Goal: Information Seeking & Learning: Check status

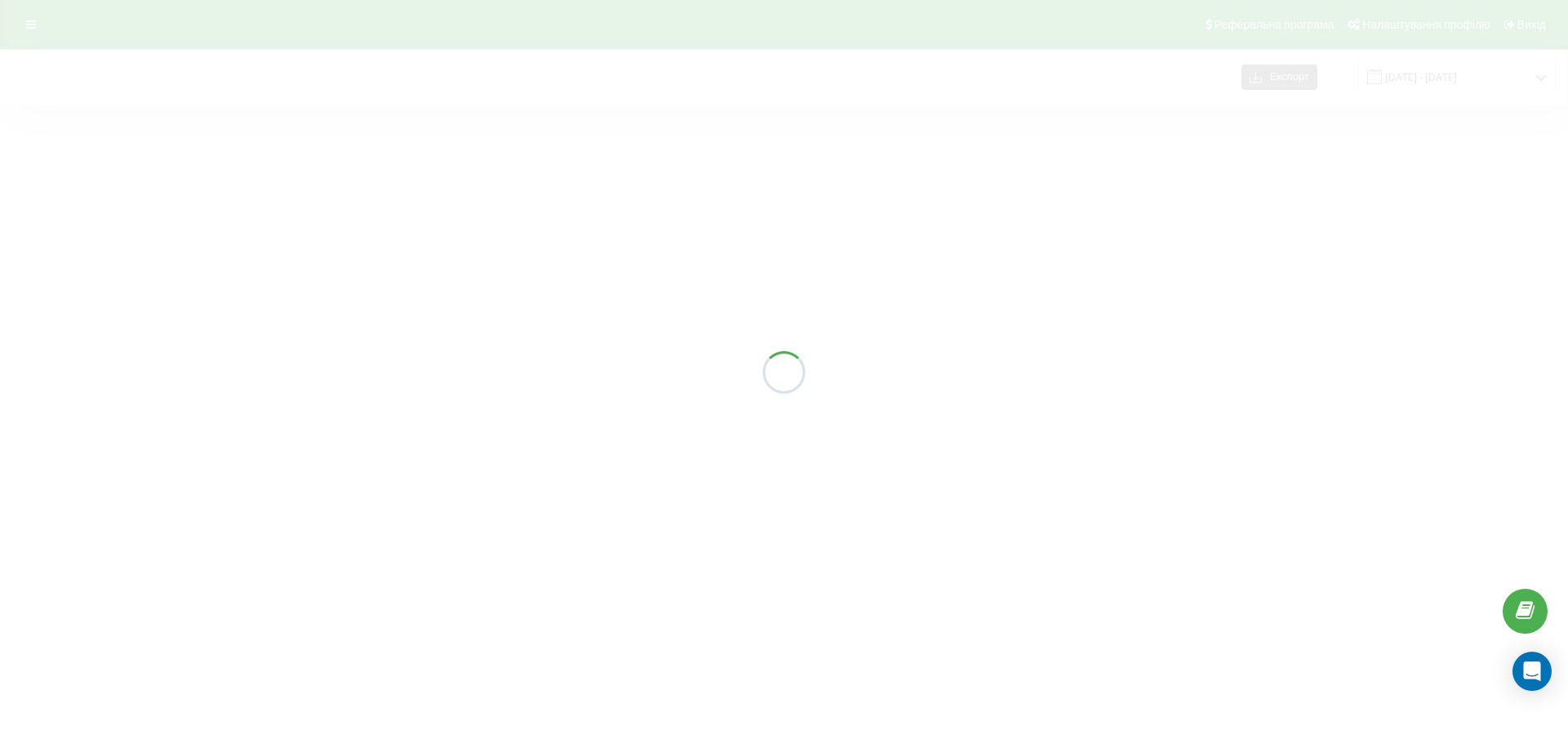
click at [1086, 201] on div at bounding box center [784, 372] width 1568 height 744
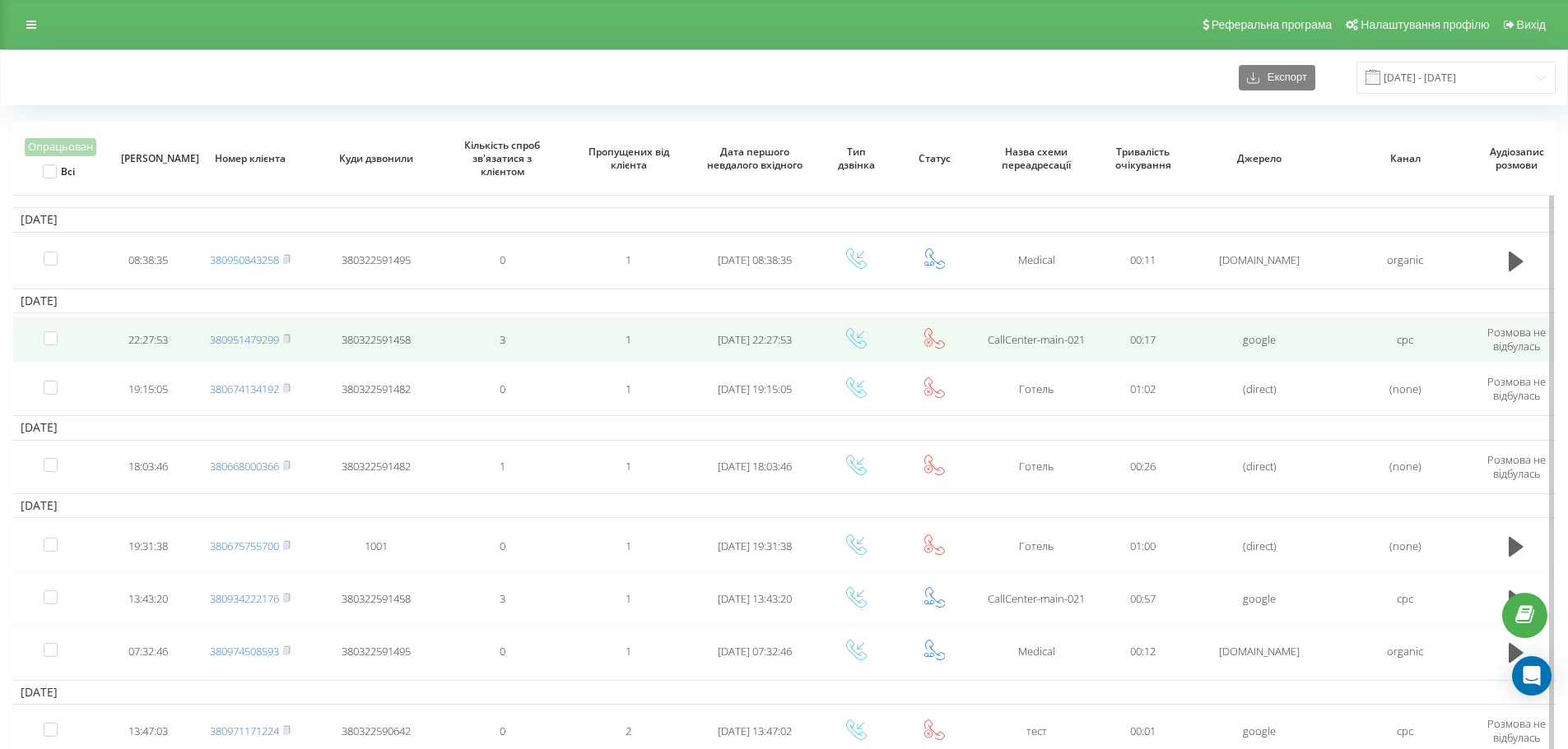
click at [973, 323] on td "CallCenter-main-021" at bounding box center [1035, 340] width 126 height 46
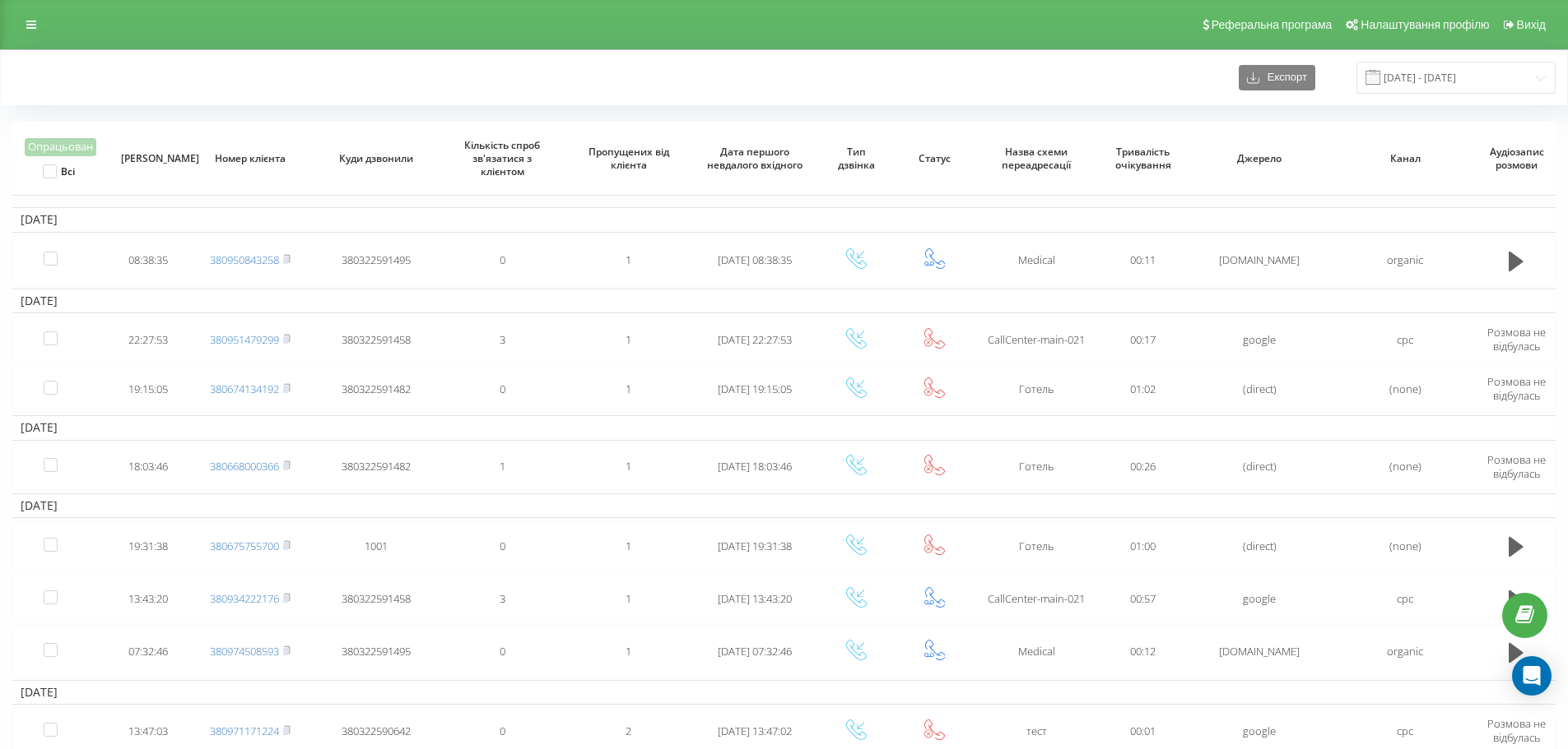
drag, startPoint x: 23, startPoint y: 17, endPoint x: 108, endPoint y: 43, distance: 88.9
click at [23, 17] on link at bounding box center [31, 24] width 29 height 23
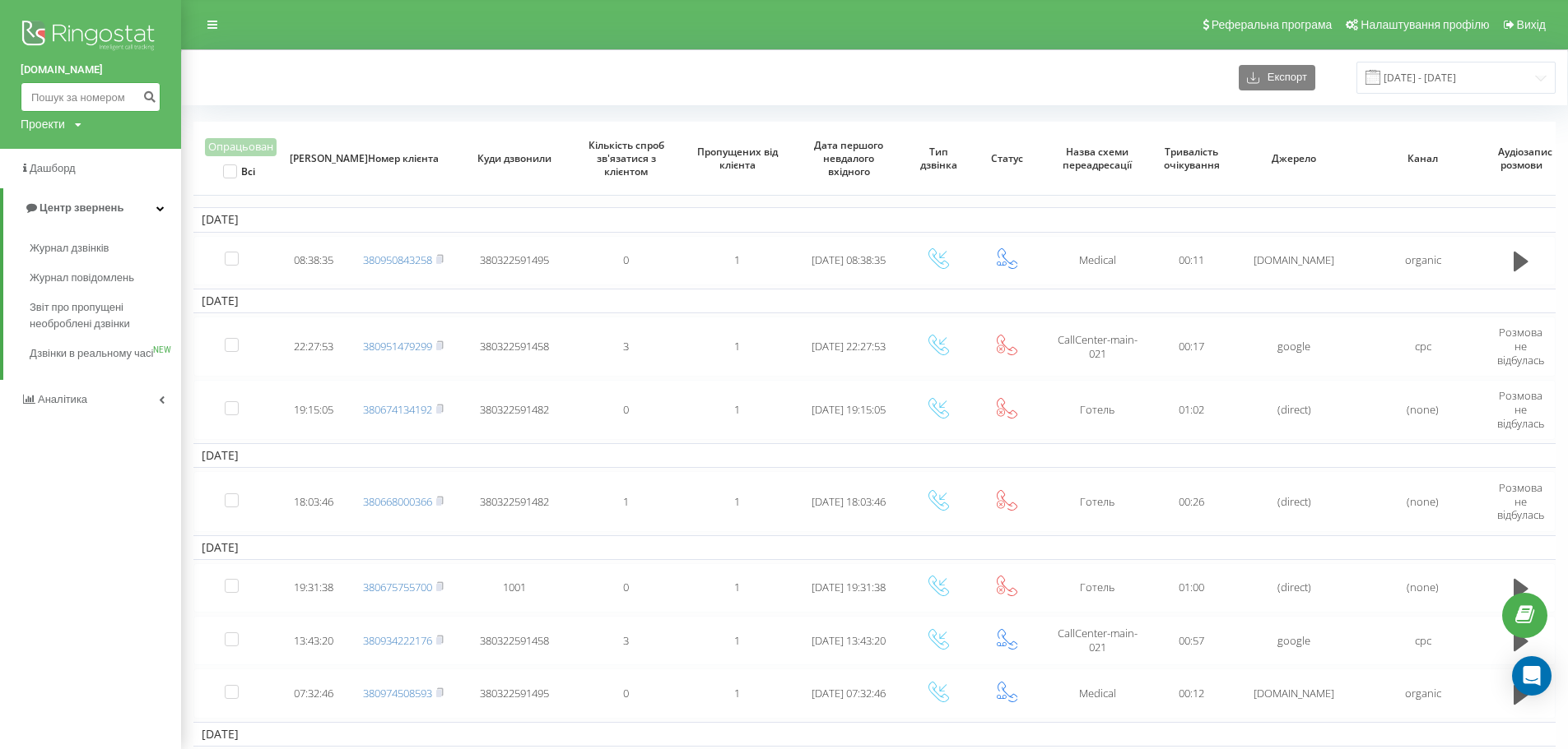
click at [124, 84] on input at bounding box center [90, 97] width 140 height 29
paste input "[PHONE_NUMBER]"
type input "[PHONE_NUMBER]"
click at [146, 91] on icon "submit" at bounding box center [148, 94] width 14 height 10
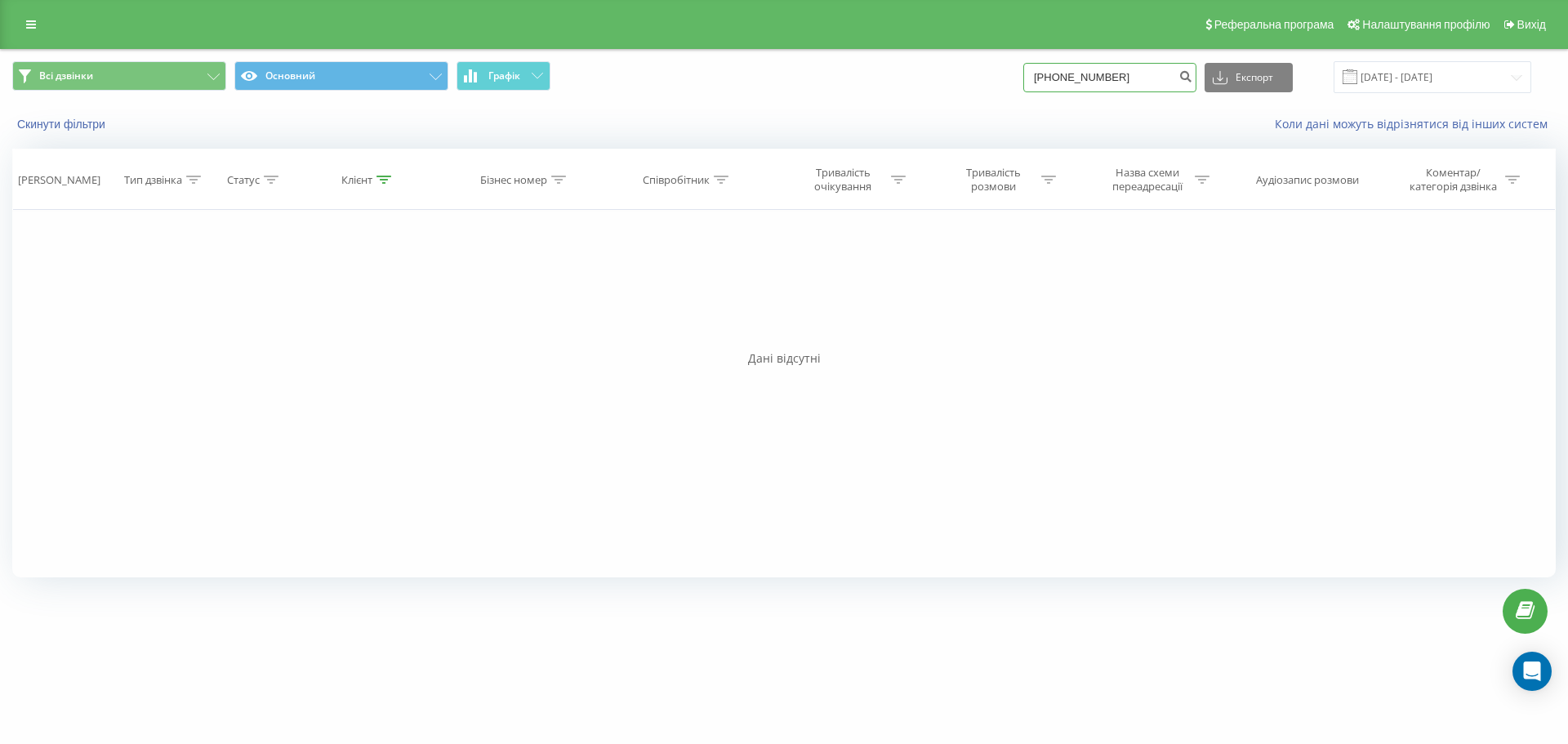
click at [1092, 81] on input "[PHONE_NUMBER]" at bounding box center [1110, 78] width 173 height 29
drag, startPoint x: 1068, startPoint y: 74, endPoint x: 995, endPoint y: 80, distance: 73.2
click at [995, 80] on div "Всі дзвінки Основний Графік [PHONE_NUMBER] Експорт .csv .xls .xlsx [DATE] - [DA…" at bounding box center [783, 77] width 1543 height 32
type input "0673136355"
click at [1193, 80] on icon "submit" at bounding box center [1185, 74] width 14 height 10
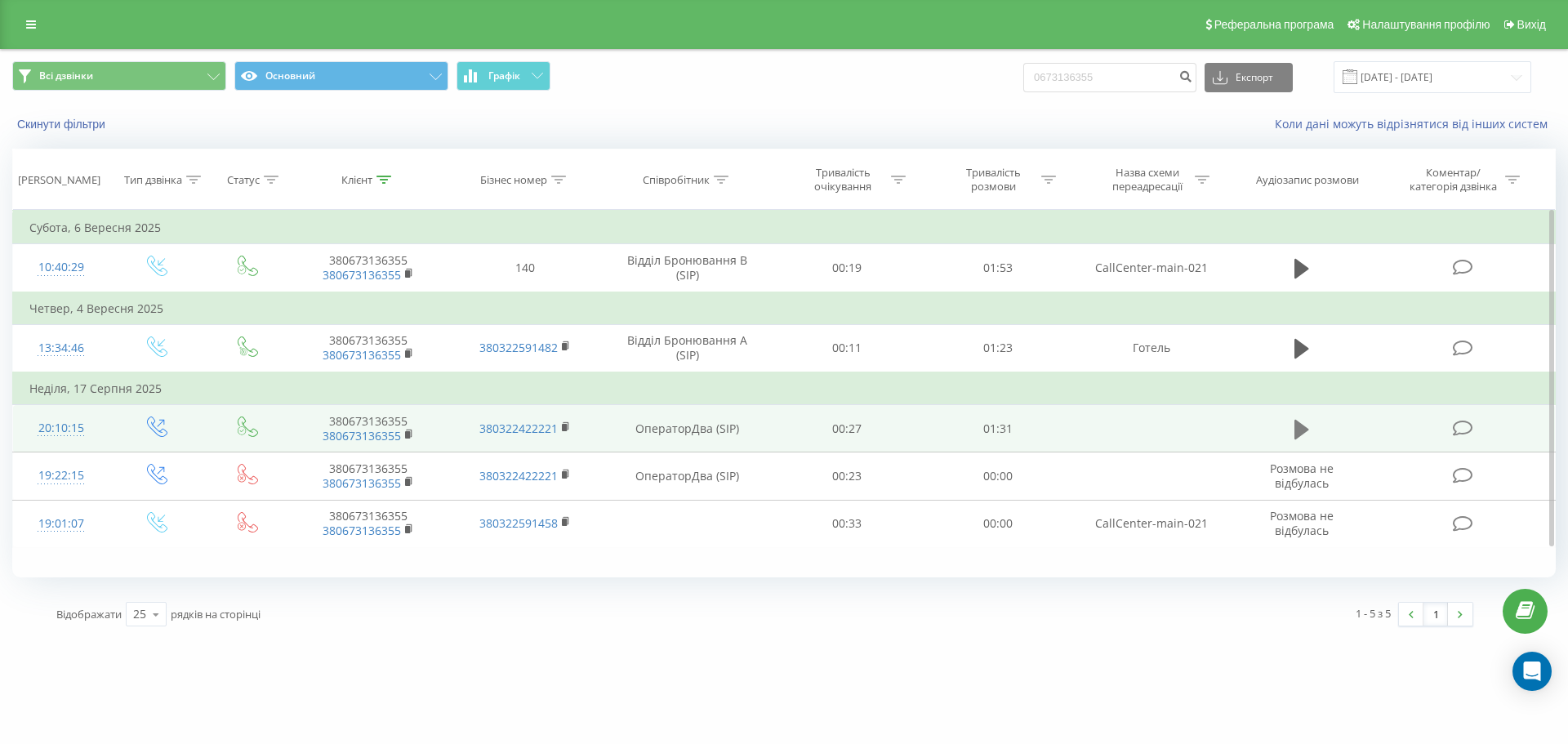
click at [1307, 431] on icon at bounding box center [1302, 428] width 15 height 19
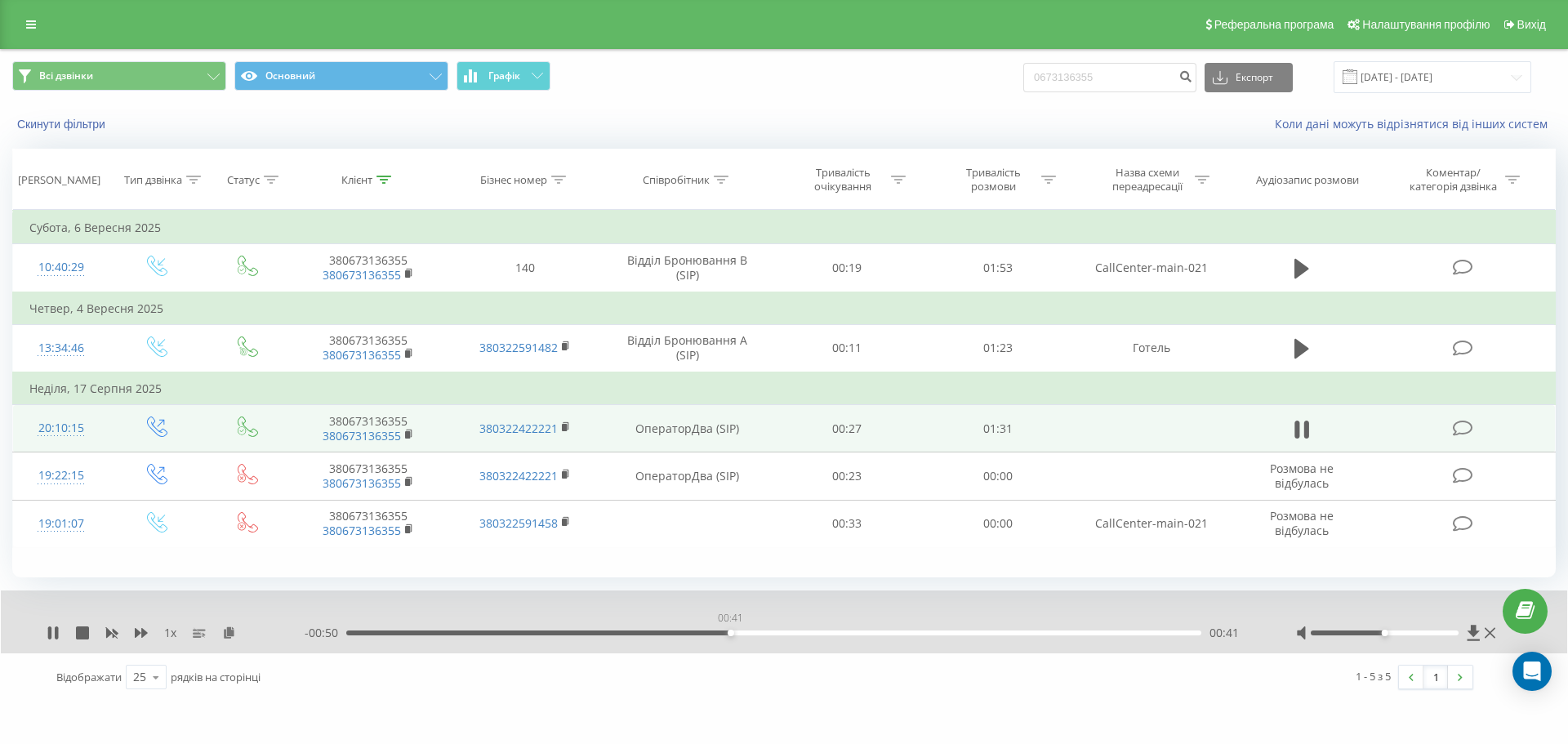
drag, startPoint x: 525, startPoint y: 634, endPoint x: 730, endPoint y: 631, distance: 205.0
click at [730, 631] on div "00:41" at bounding box center [774, 632] width 855 height 5
drag, startPoint x: 745, startPoint y: 633, endPoint x: 845, endPoint y: 631, distance: 100.0
click at [845, 631] on div "00:52" at bounding box center [774, 632] width 855 height 5
drag, startPoint x: 871, startPoint y: 632, endPoint x: 1004, endPoint y: 643, distance: 133.5
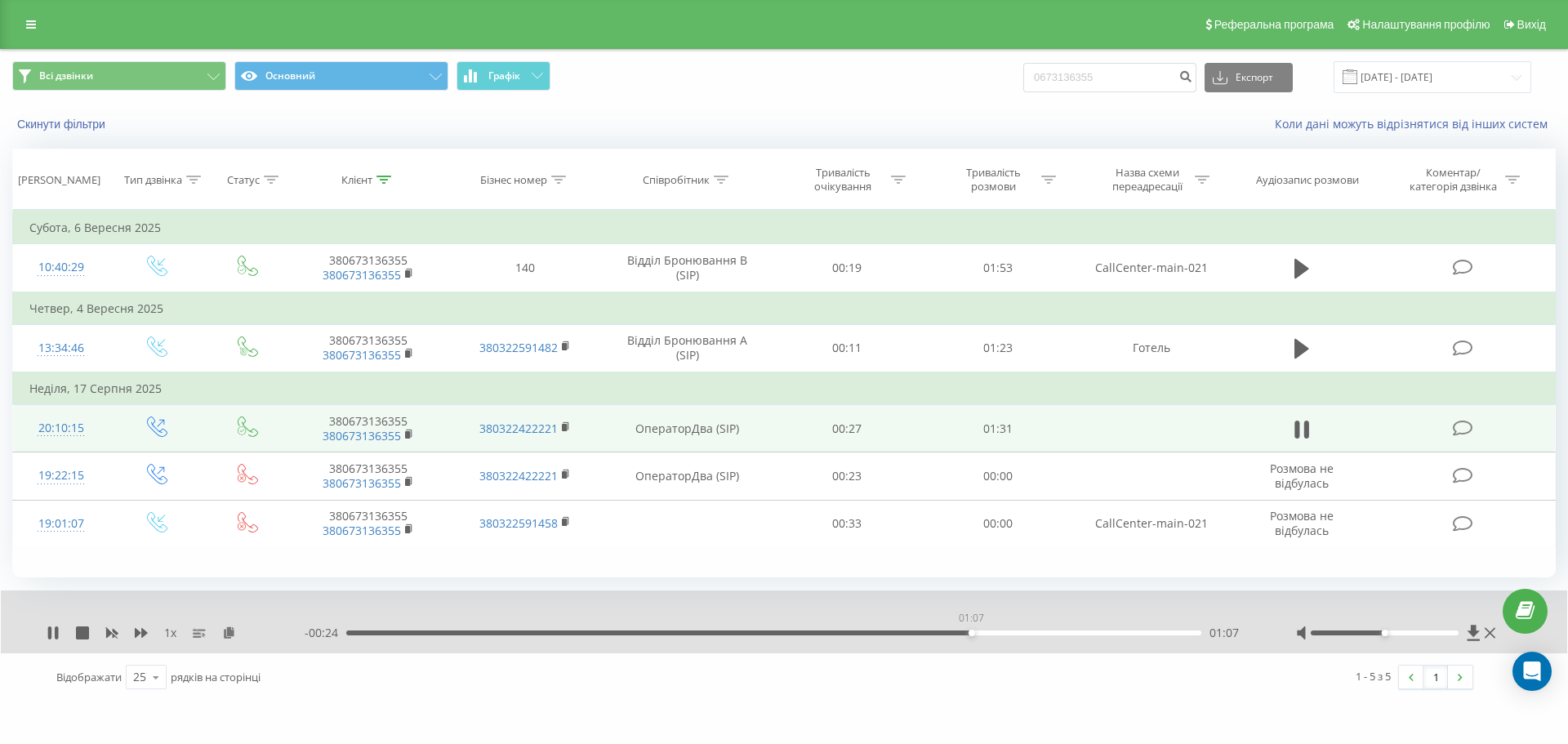
click at [1004, 643] on div "1 x - 00:24 01:07 01:07" at bounding box center [784, 622] width 1566 height 63
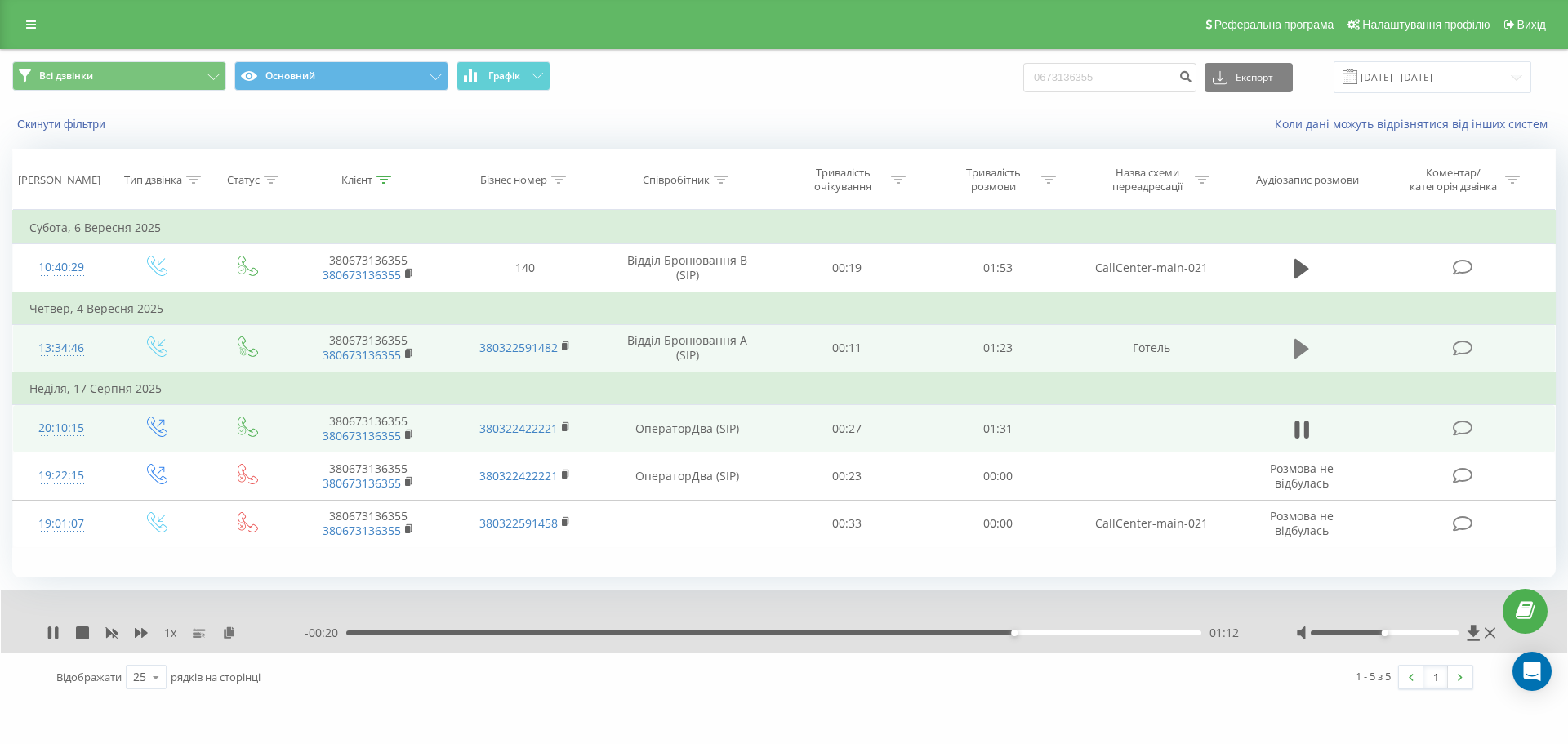
click at [1299, 350] on icon at bounding box center [1302, 349] width 15 height 19
drag, startPoint x: 428, startPoint y: 633, endPoint x: 884, endPoint y: 652, distance: 456.4
click at [884, 652] on div "1 x - 00:31 00:52 00:52" at bounding box center [784, 622] width 1566 height 63
drag, startPoint x: 1048, startPoint y: 643, endPoint x: 1109, endPoint y: 644, distance: 61.0
click at [1109, 644] on div "1 x - 00:09 01:14 01:14" at bounding box center [784, 622] width 1566 height 63
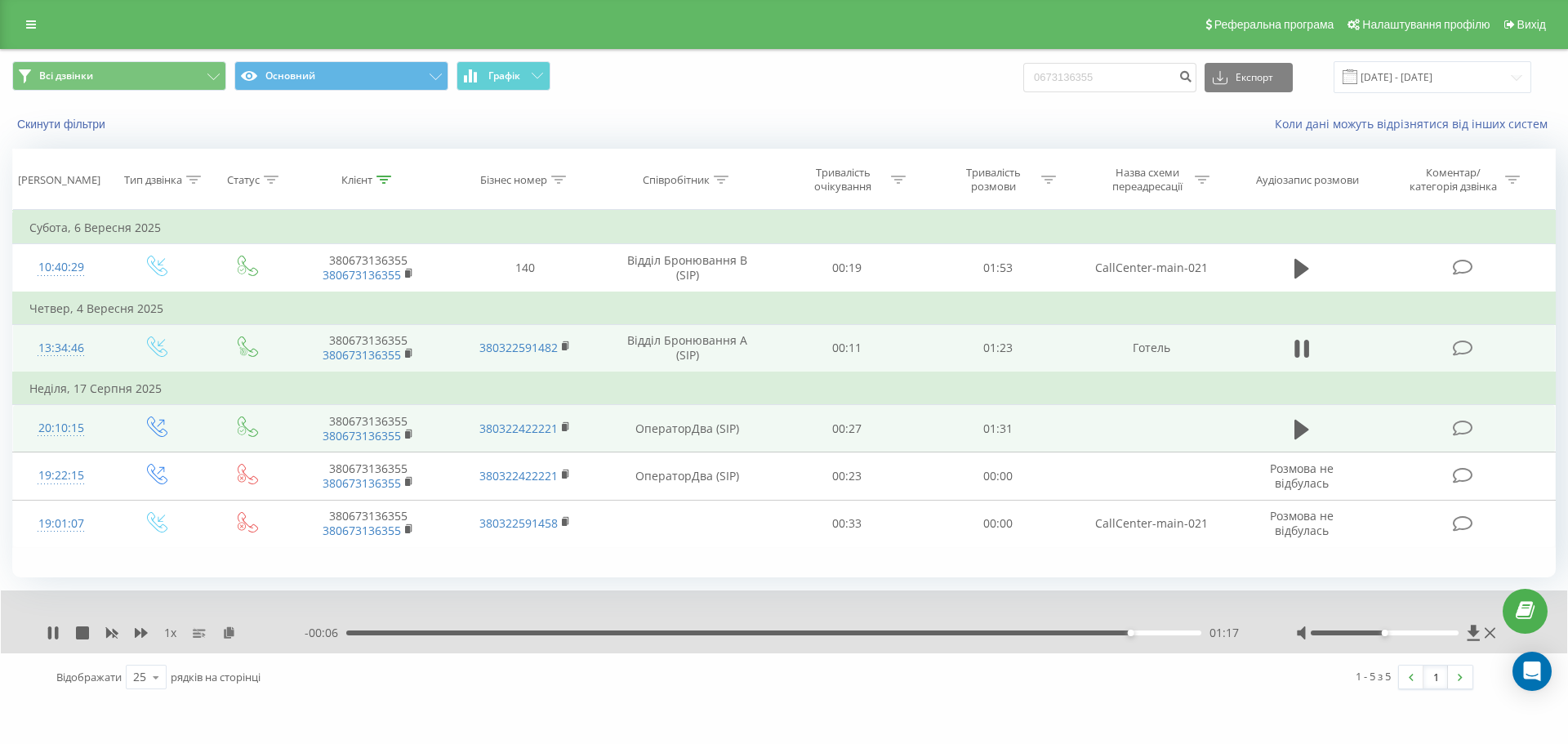
drag, startPoint x: 1393, startPoint y: 638, endPoint x: 1419, endPoint y: 631, distance: 26.9
click at [1419, 631] on div at bounding box center [1398, 633] width 203 height 16
drag, startPoint x: 1401, startPoint y: 632, endPoint x: 1458, endPoint y: 635, distance: 57.1
click at [1458, 635] on div at bounding box center [1385, 632] width 148 height 5
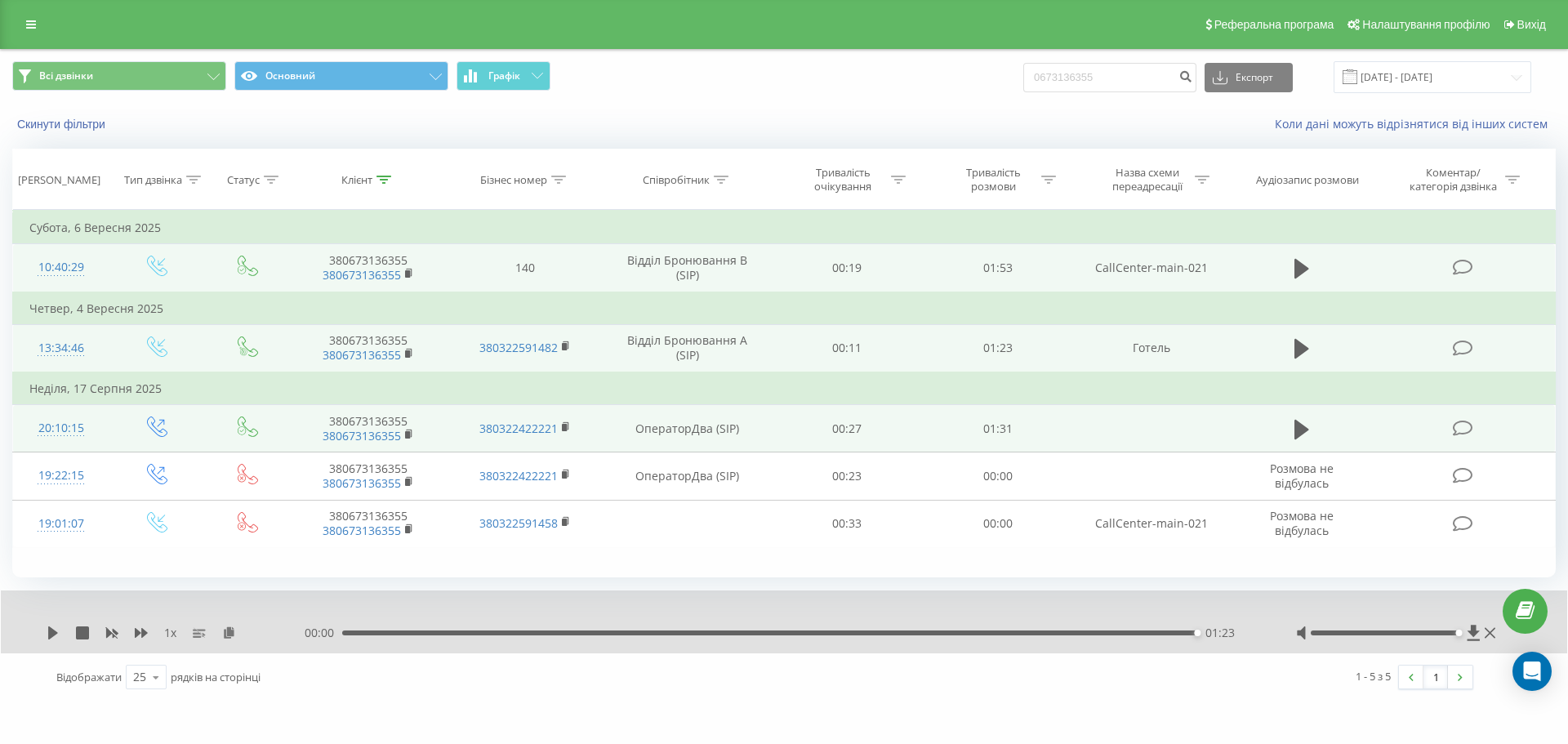
click at [1284, 267] on td at bounding box center [1303, 268] width 145 height 49
click at [1305, 262] on icon at bounding box center [1302, 268] width 15 height 23
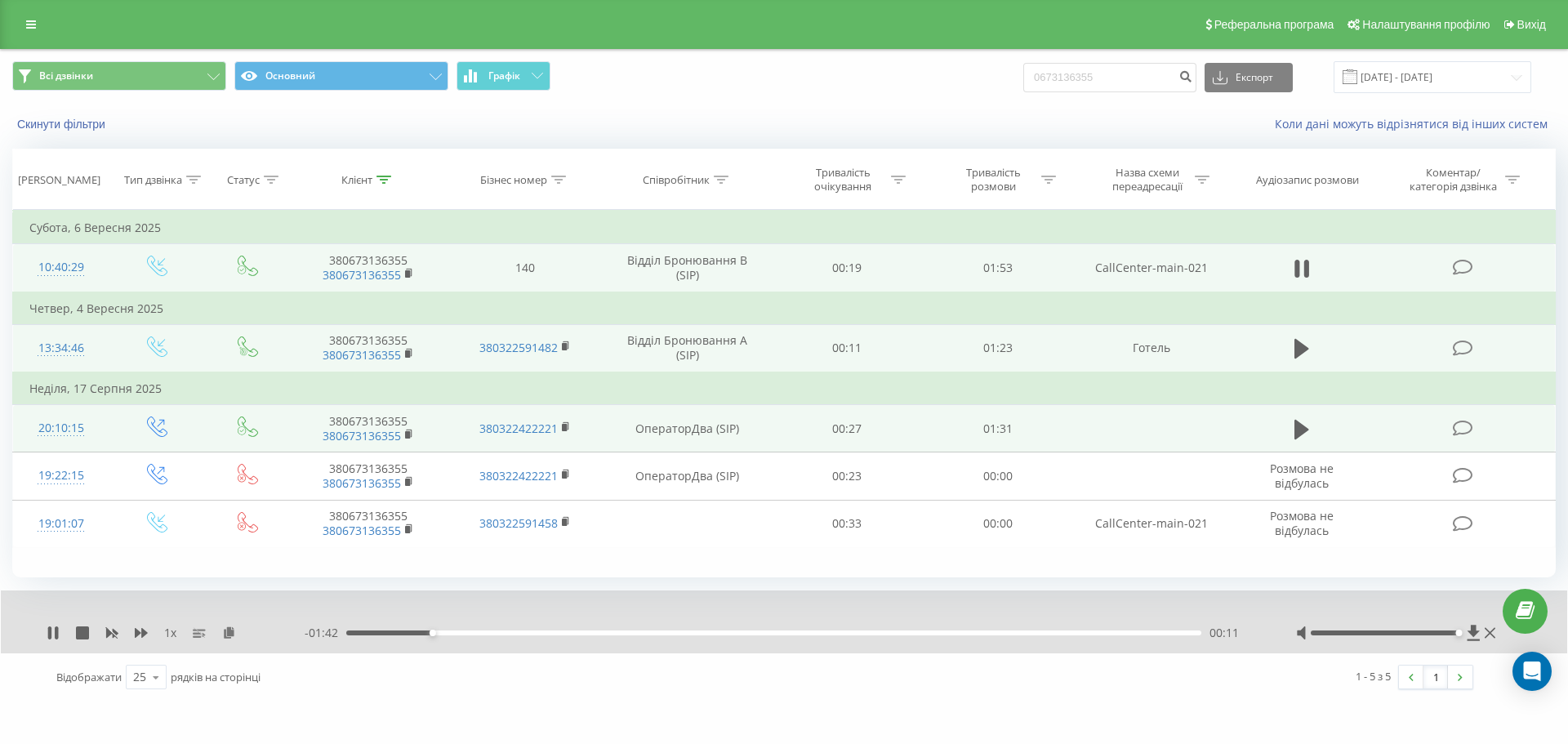
click at [44, 633] on div "1 x - 01:42 00:11 00:11" at bounding box center [784, 622] width 1566 height 63
click at [47, 631] on icon at bounding box center [53, 633] width 13 height 13
click at [52, 631] on icon at bounding box center [53, 633] width 10 height 13
click at [52, 631] on icon at bounding box center [53, 633] width 13 height 13
